Goal: Task Accomplishment & Management: Manage account settings

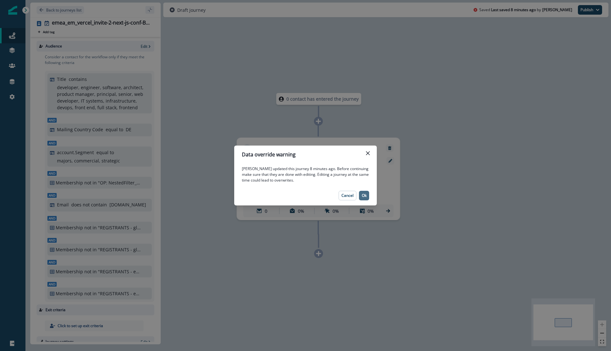
click at [365, 196] on p "Ok" at bounding box center [364, 195] width 5 height 4
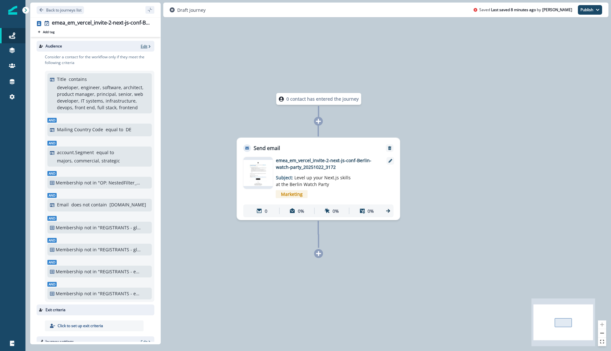
click at [147, 45] on p "Edit" at bounding box center [144, 46] width 7 height 5
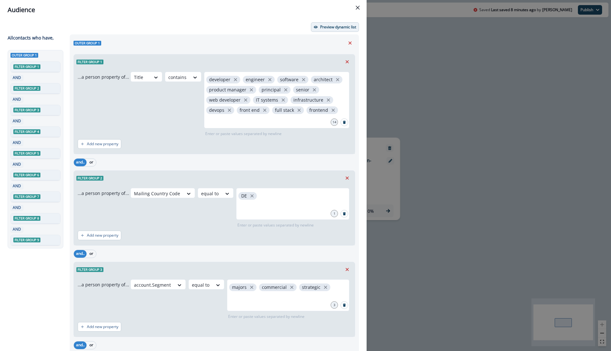
click at [330, 25] on p "Preview dynamic list" at bounding box center [338, 27] width 36 height 4
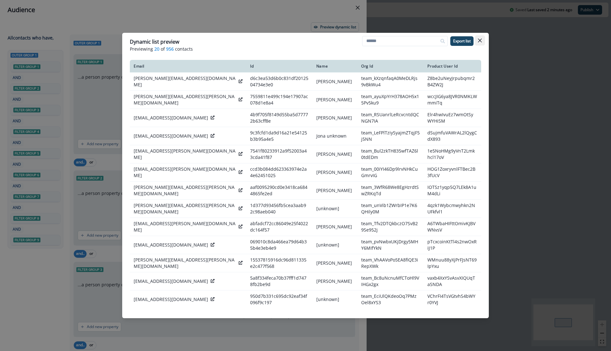
click at [484, 39] on button "Close" at bounding box center [480, 40] width 10 height 10
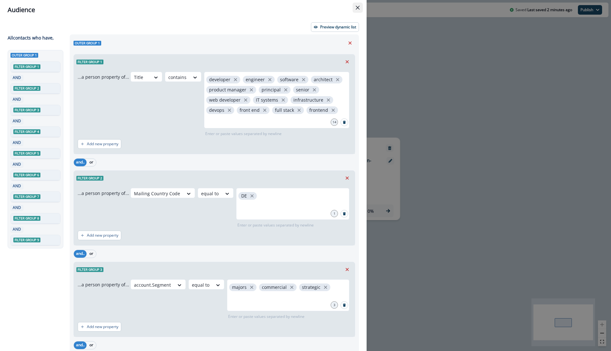
click at [360, 5] on button "Close" at bounding box center [358, 8] width 10 height 10
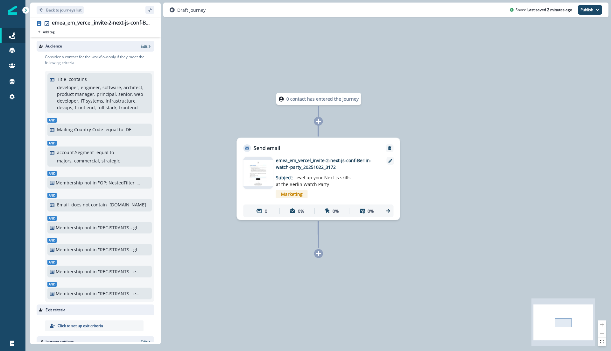
click at [266, 178] on img at bounding box center [259, 173] width 30 height 26
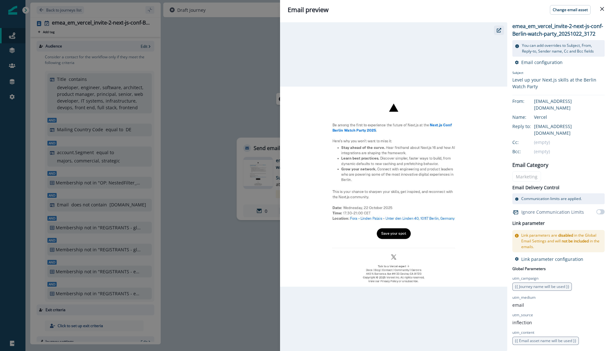
click at [501, 28] on icon "button" at bounding box center [499, 30] width 4 height 4
click at [252, 41] on div "Email preview Change email asset emea_em_vercel_invite-2-next-js-conf-[GEOGRAPH…" at bounding box center [305, 175] width 611 height 351
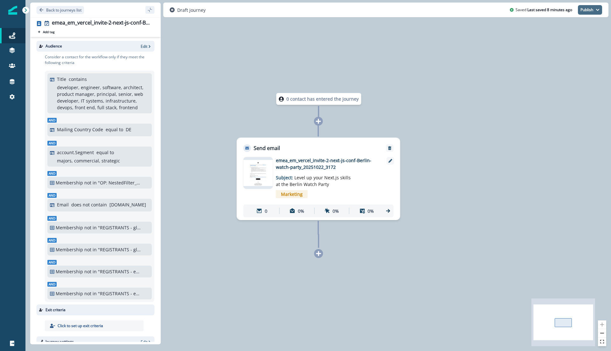
click at [584, 10] on button "Publish" at bounding box center [590, 10] width 24 height 10
click at [571, 21] on button "as active journey" at bounding box center [566, 25] width 71 height 11
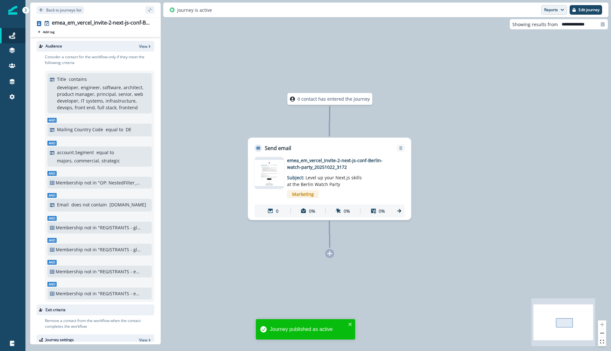
click at [549, 10] on button "Reports" at bounding box center [554, 10] width 26 height 10
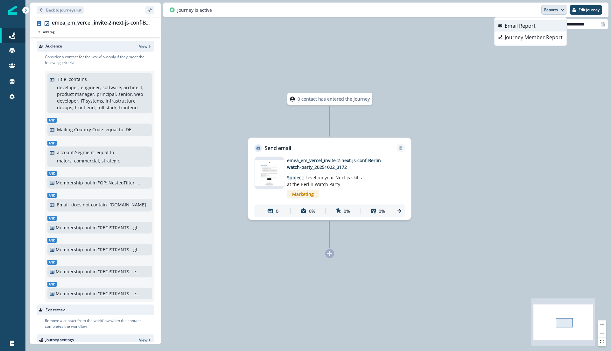
click at [524, 22] on p "Email Report" at bounding box center [520, 26] width 31 height 8
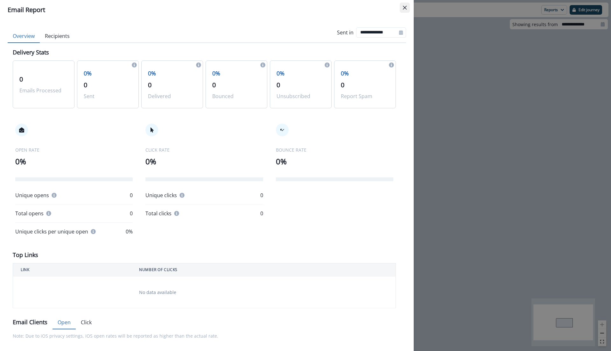
click at [404, 9] on icon "Close" at bounding box center [405, 8] width 4 height 4
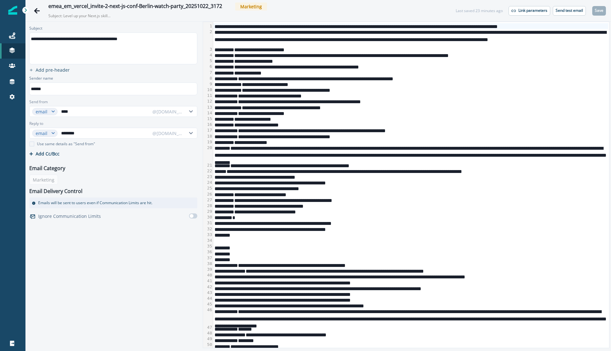
click at [442, 58] on div "**********" at bounding box center [410, 61] width 395 height 6
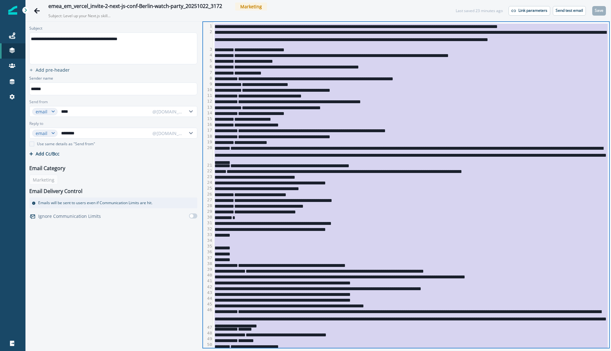
copy div "**********"
click at [558, 7] on button "Send test email" at bounding box center [569, 11] width 33 height 10
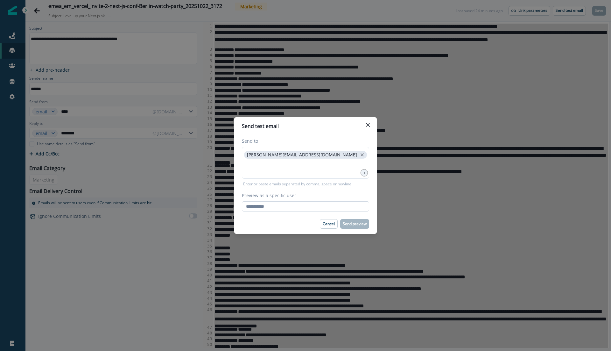
click at [293, 208] on input "Preview as a specific user" at bounding box center [305, 206] width 127 height 10
type input "**********"
click at [342, 187] on p "Enter or paste emails separated by comma, space or newline" at bounding box center [297, 184] width 111 height 6
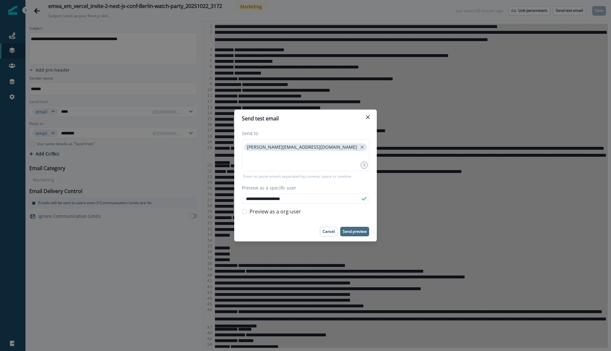
click at [353, 227] on button "Send preview" at bounding box center [354, 232] width 29 height 10
click at [369, 115] on icon "Close" at bounding box center [368, 117] width 4 height 4
